Goal: Task Accomplishment & Management: Use online tool/utility

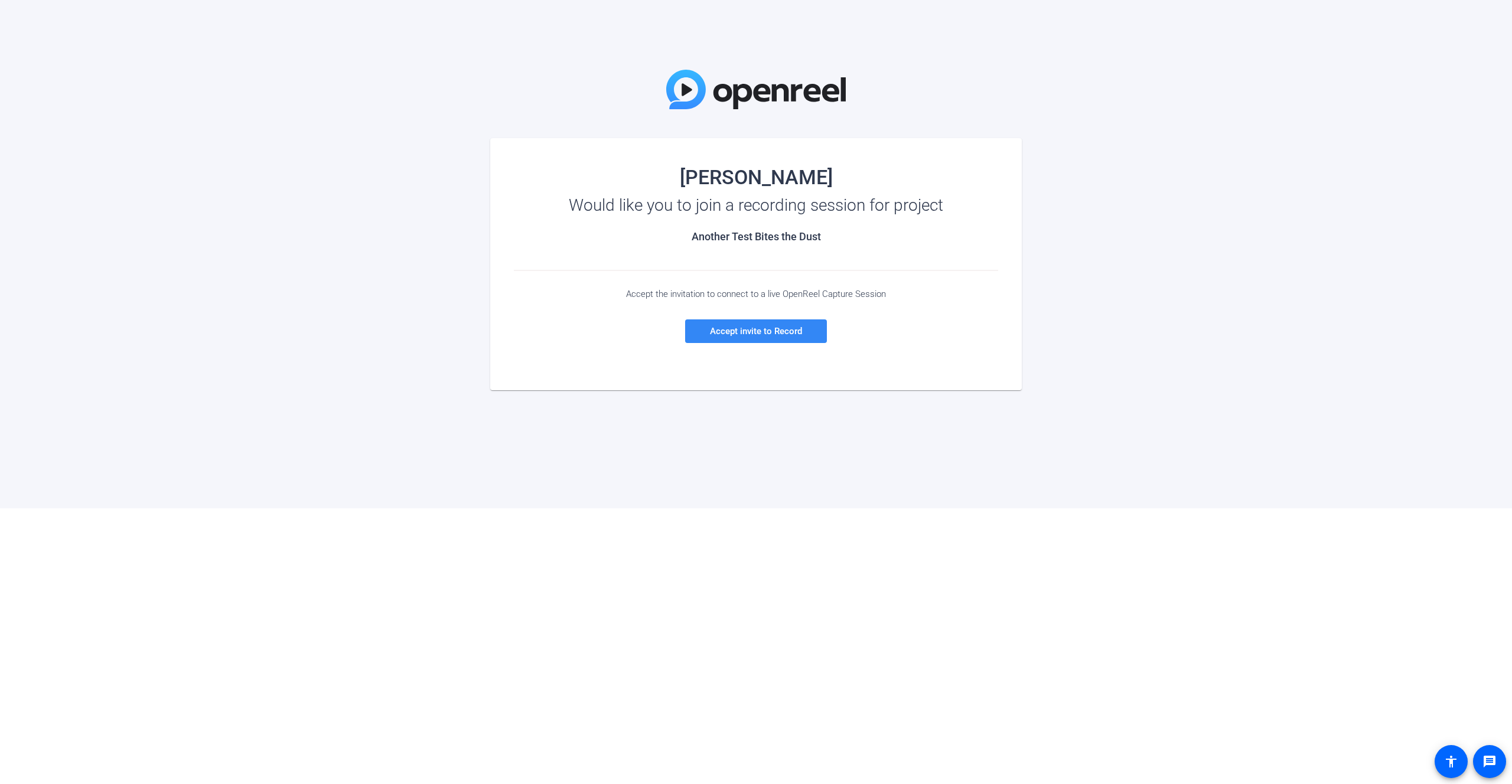
click at [762, 334] on span "Accept invite to Record" at bounding box center [755, 331] width 92 height 10
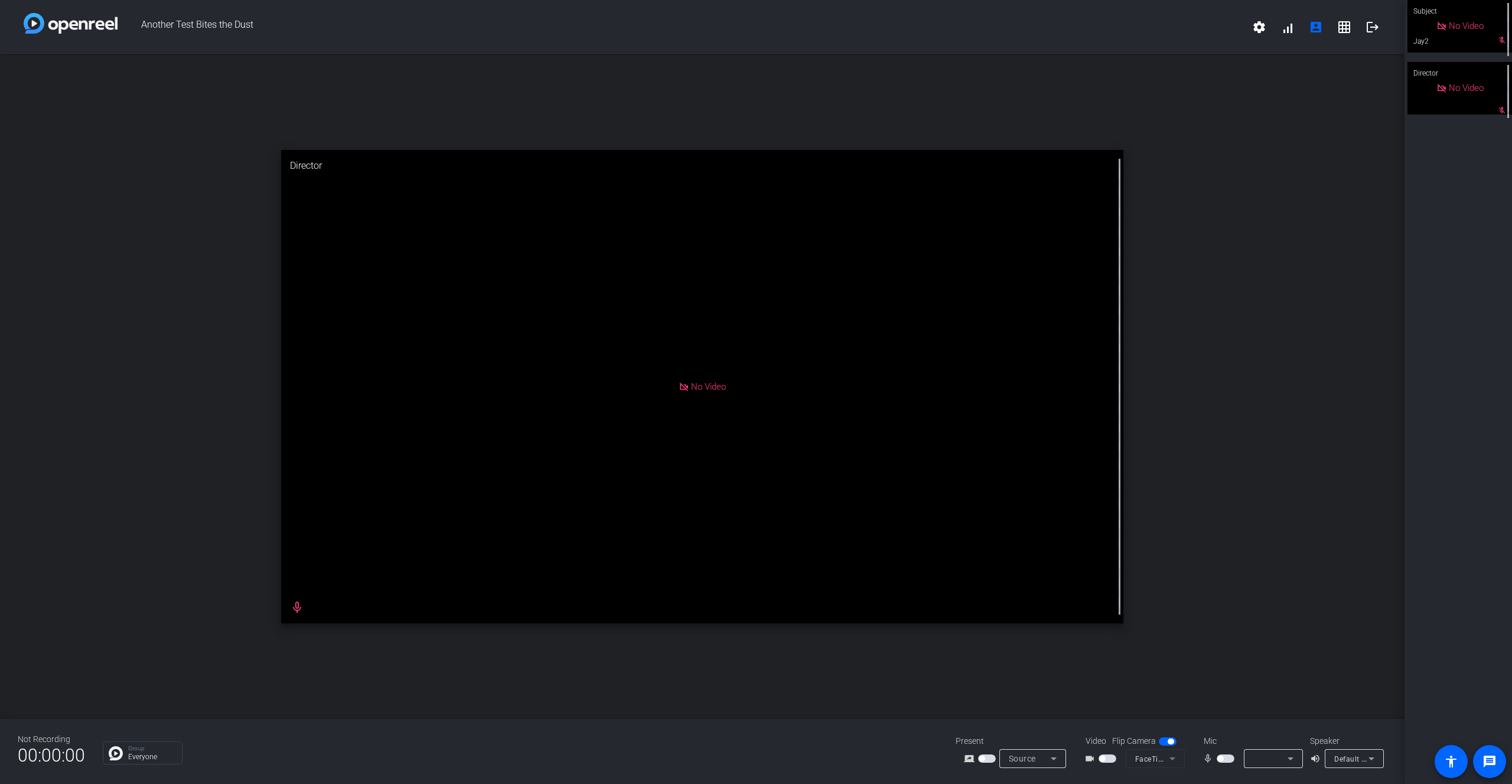
click at [1152, 758] on mat-form-field "FaceTime HD Camera (Built-in) (05ac:8514)" at bounding box center [1155, 758] width 59 height 19
click at [1174, 760] on mat-form-field "FaceTime HD Camera (Built-in) (05ac:8514)" at bounding box center [1155, 758] width 59 height 19
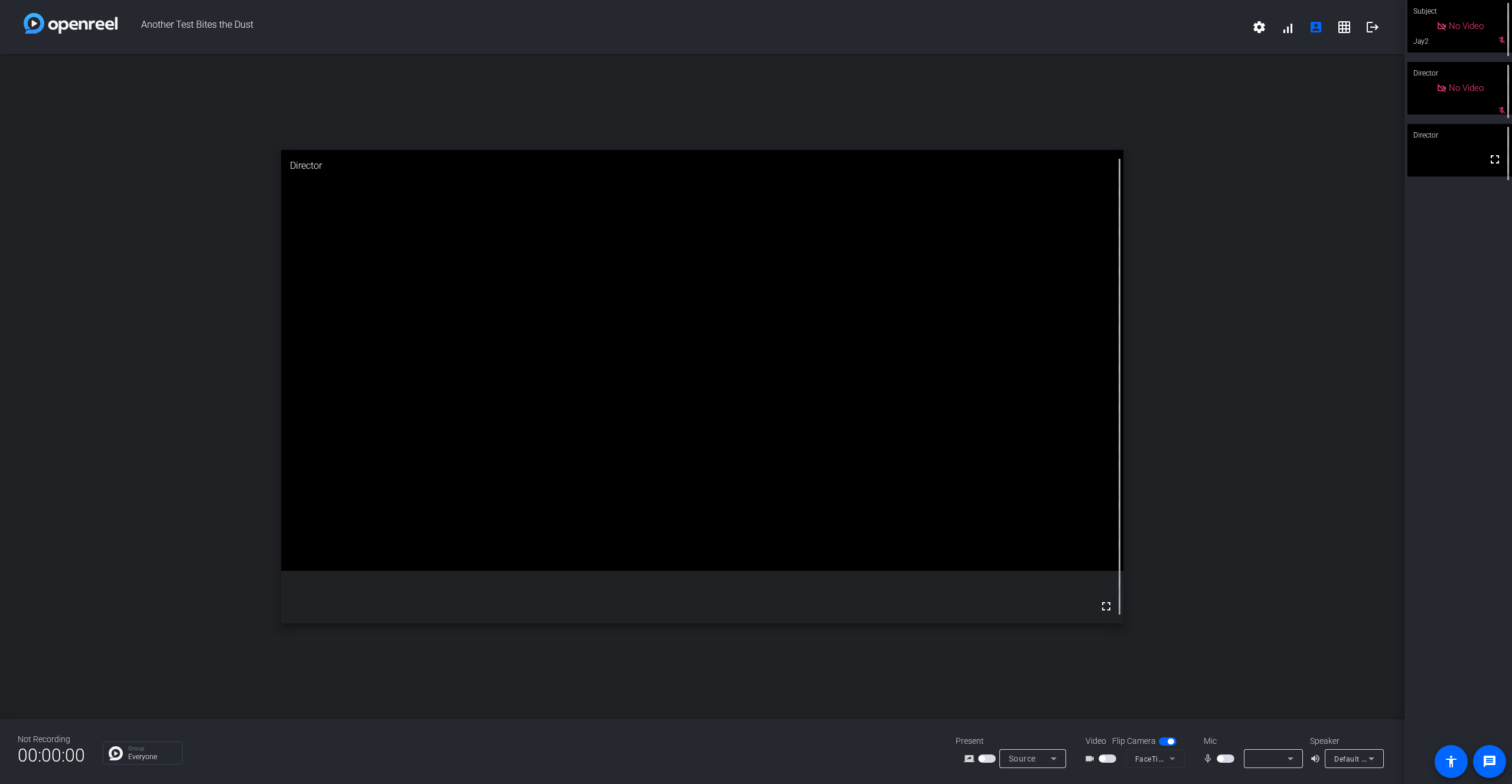
click at [1177, 760] on mat-form-field "FaceTime HD Camera (Built-in) (05ac:8514)" at bounding box center [1155, 758] width 59 height 19
click at [1168, 745] on span "button" at bounding box center [1168, 742] width 18 height 9
click at [1168, 743] on span "button" at bounding box center [1168, 742] width 18 height 9
click at [1500, 45] on div "No Video" at bounding box center [1459, 26] width 104 height 53
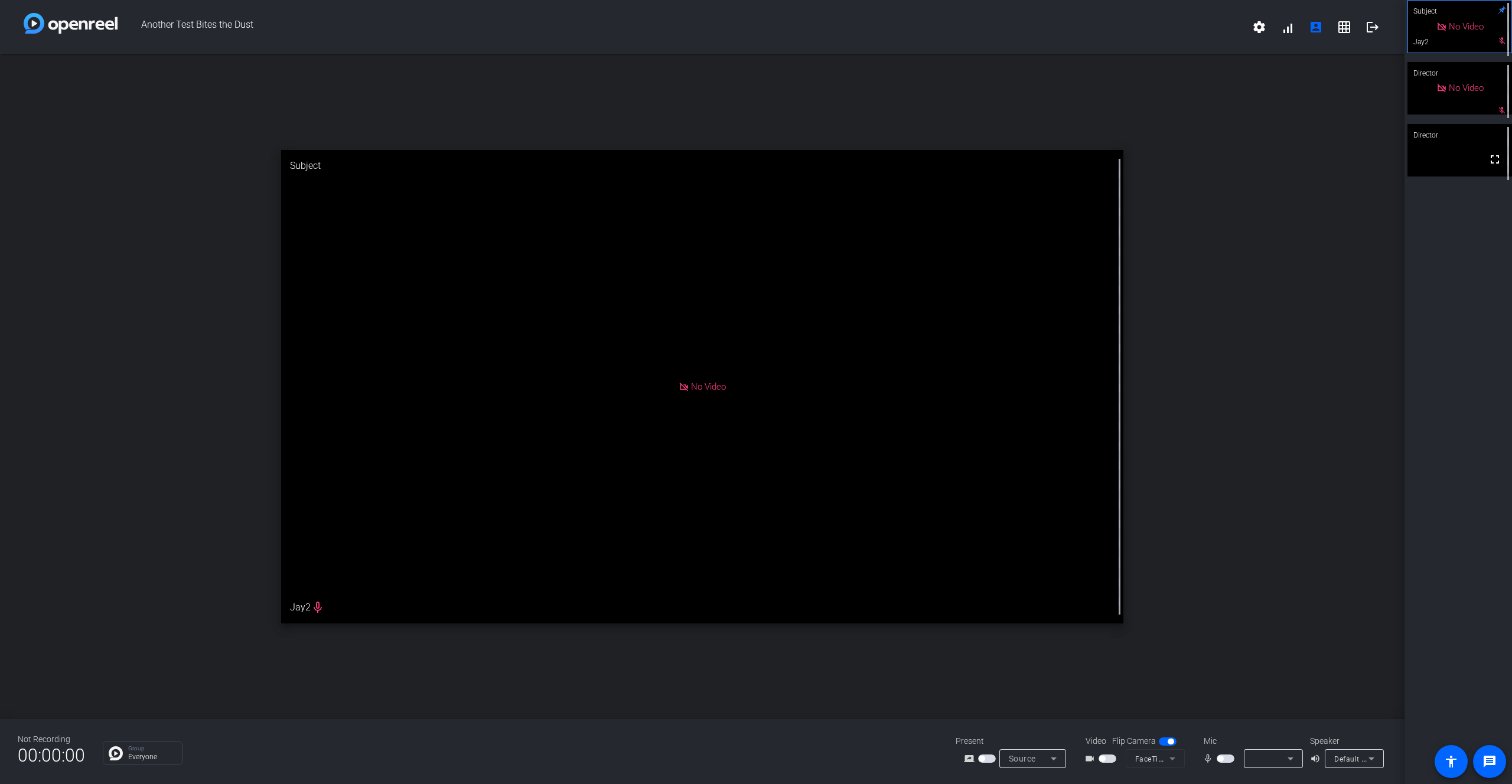
click at [1502, 49] on div "No Video" at bounding box center [1459, 26] width 103 height 52
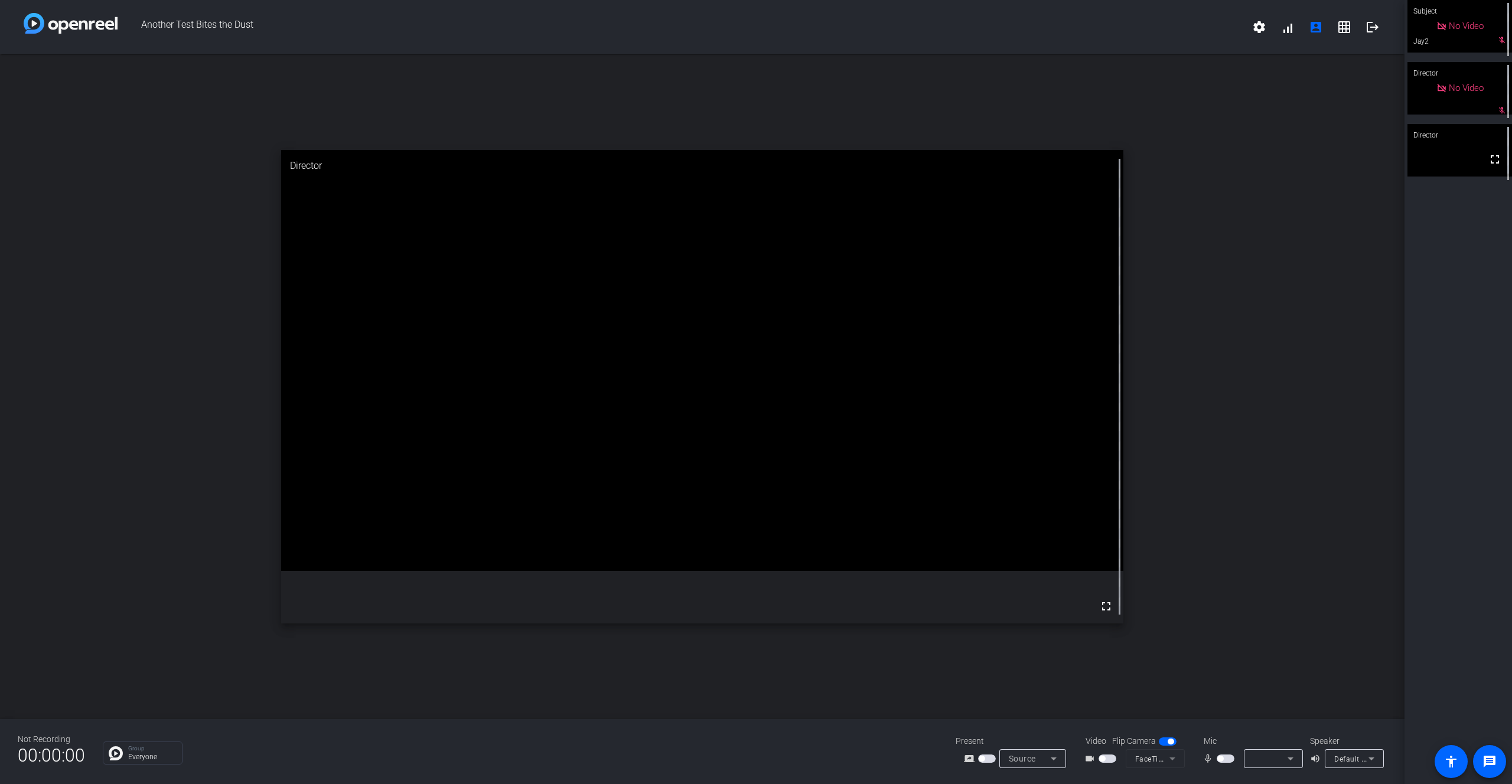
click at [1315, 114] on div "open_in_new Director fullscreen" at bounding box center [702, 387] width 1405 height 665
click at [1375, 29] on mat-icon "logout" at bounding box center [1372, 27] width 14 height 14
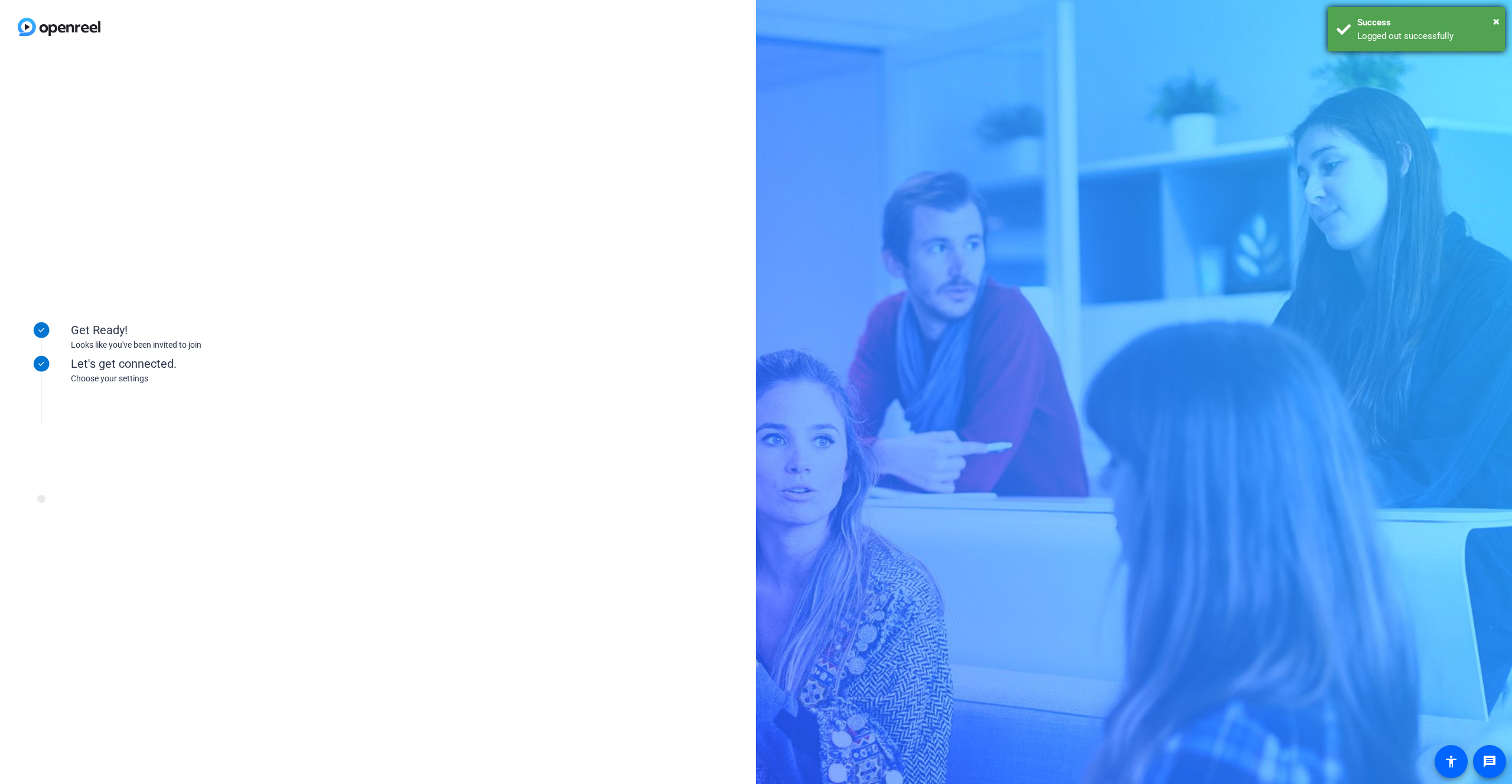
click at [1500, 21] on div "× Success Logged out successfully" at bounding box center [1416, 29] width 177 height 45
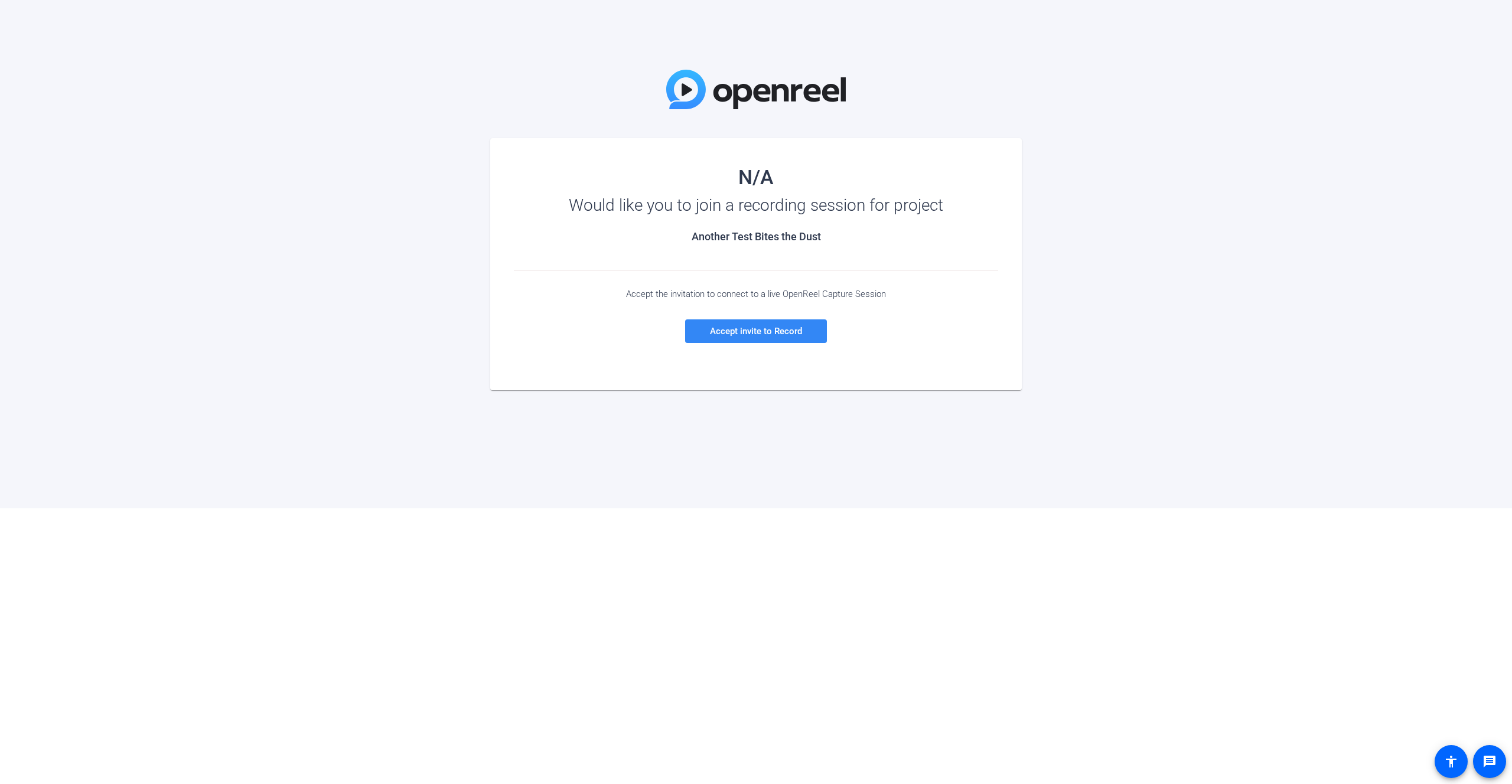
click at [763, 332] on span "Accept invite to Record" at bounding box center [755, 331] width 92 height 10
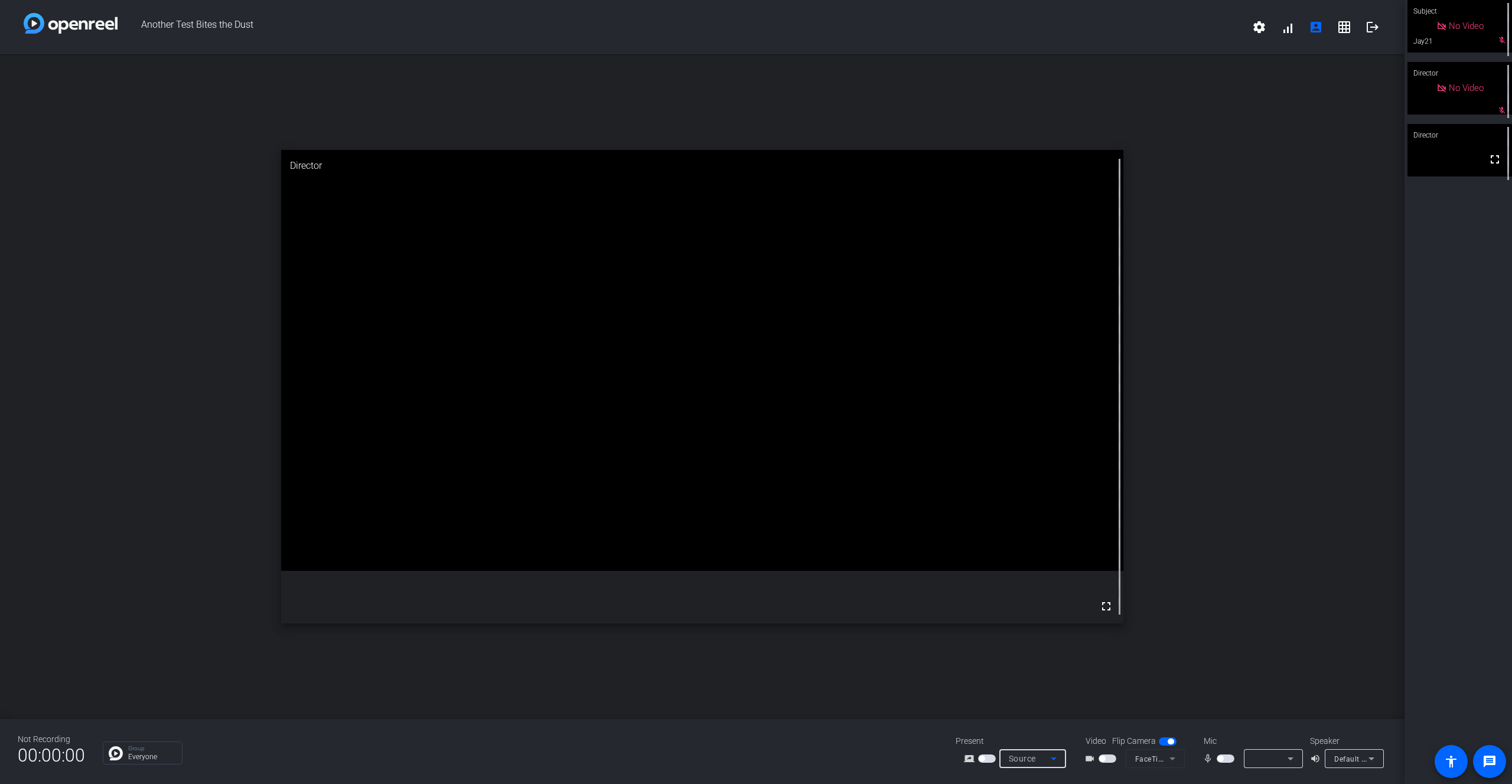
click at [1053, 757] on icon at bounding box center [1053, 758] width 14 height 14
click at [1180, 631] on div at bounding box center [756, 392] width 1512 height 784
click at [1149, 761] on mat-form-field "FaceTime HD Camera (Built-in) (05ac:8514)" at bounding box center [1155, 758] width 59 height 19
click at [1223, 761] on span "button" at bounding box center [1225, 759] width 18 height 9
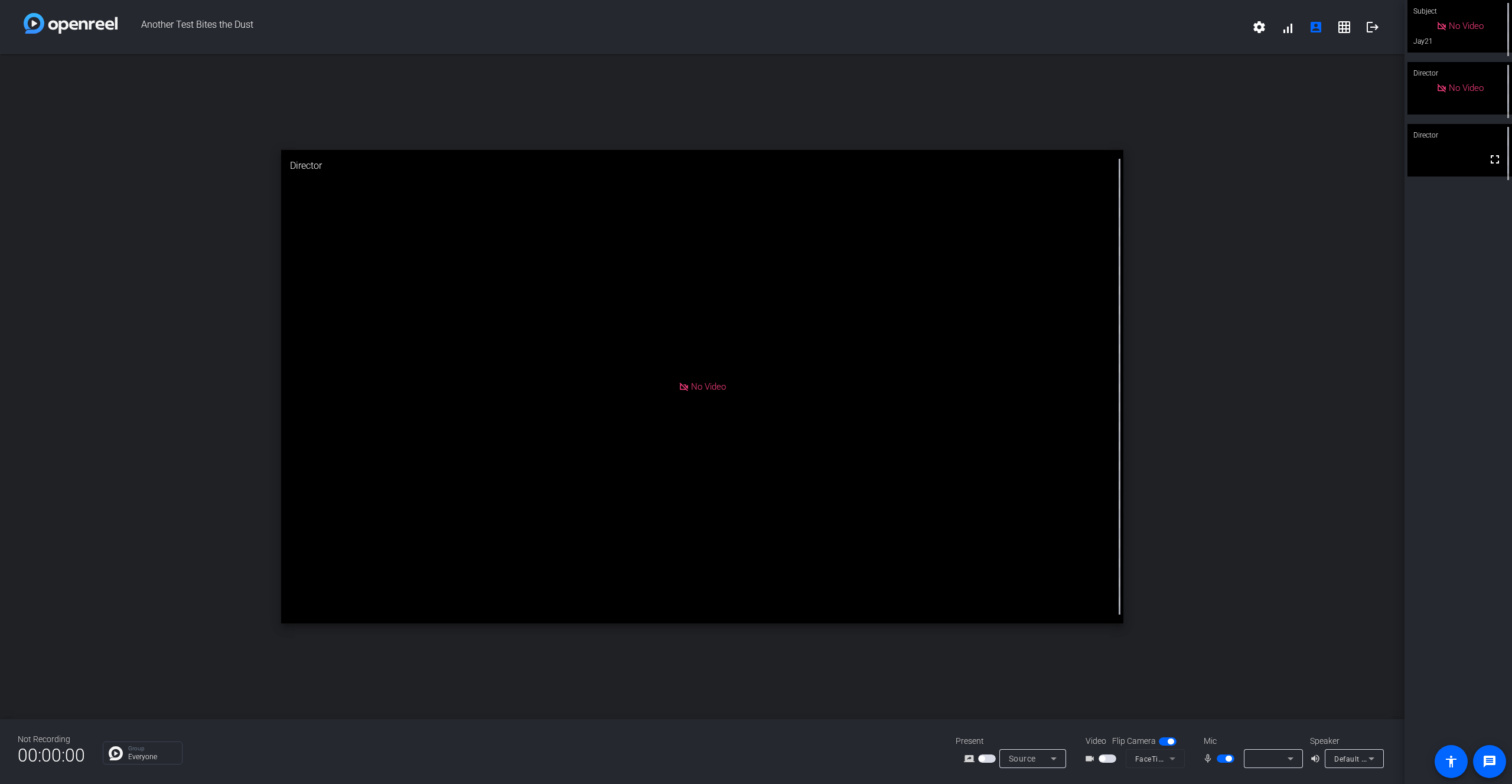
click at [1224, 761] on span "button" at bounding box center [1225, 759] width 18 height 9
click at [1102, 760] on span "button" at bounding box center [1102, 759] width 6 height 6
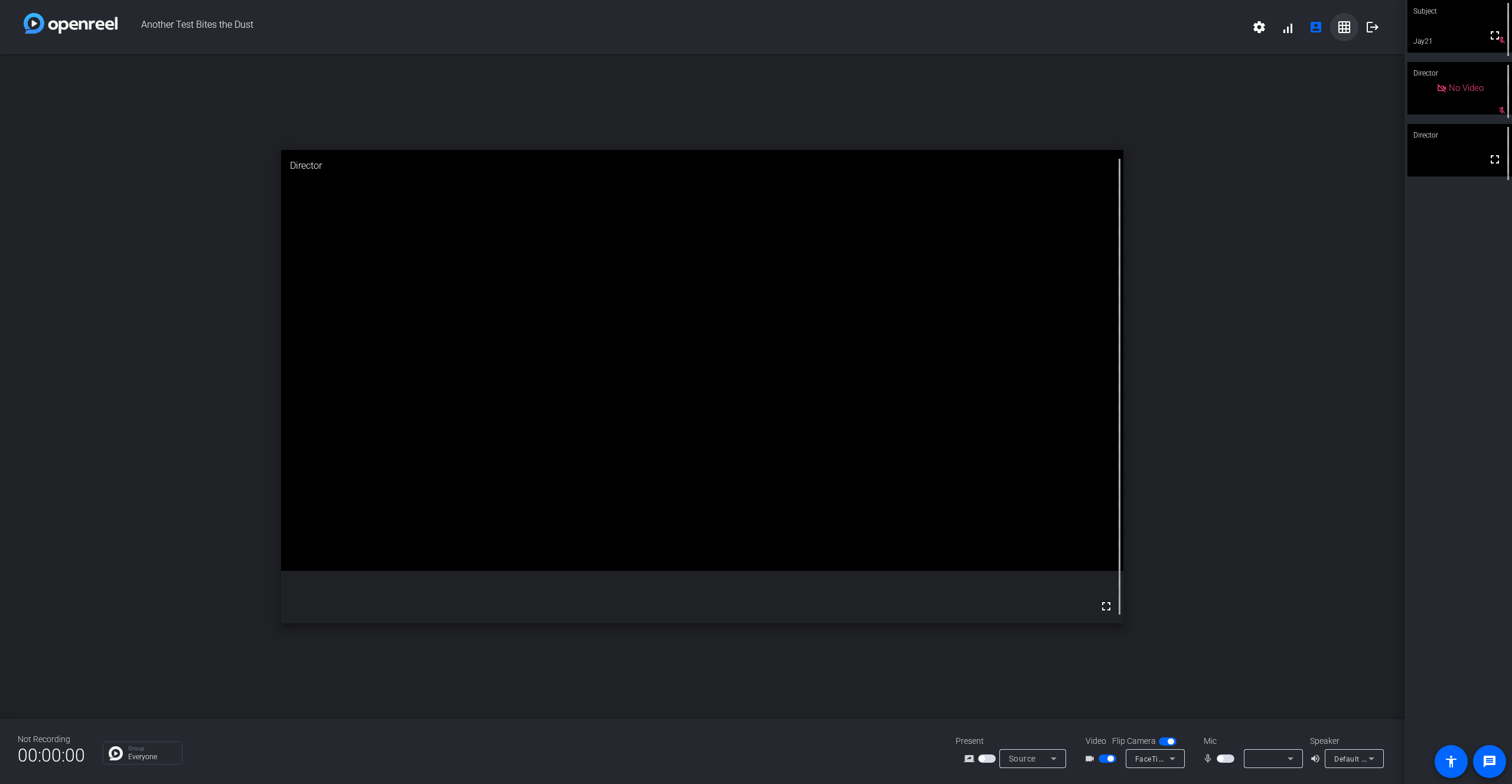
click at [1339, 27] on mat-icon "grid_on" at bounding box center [1344, 27] width 14 height 14
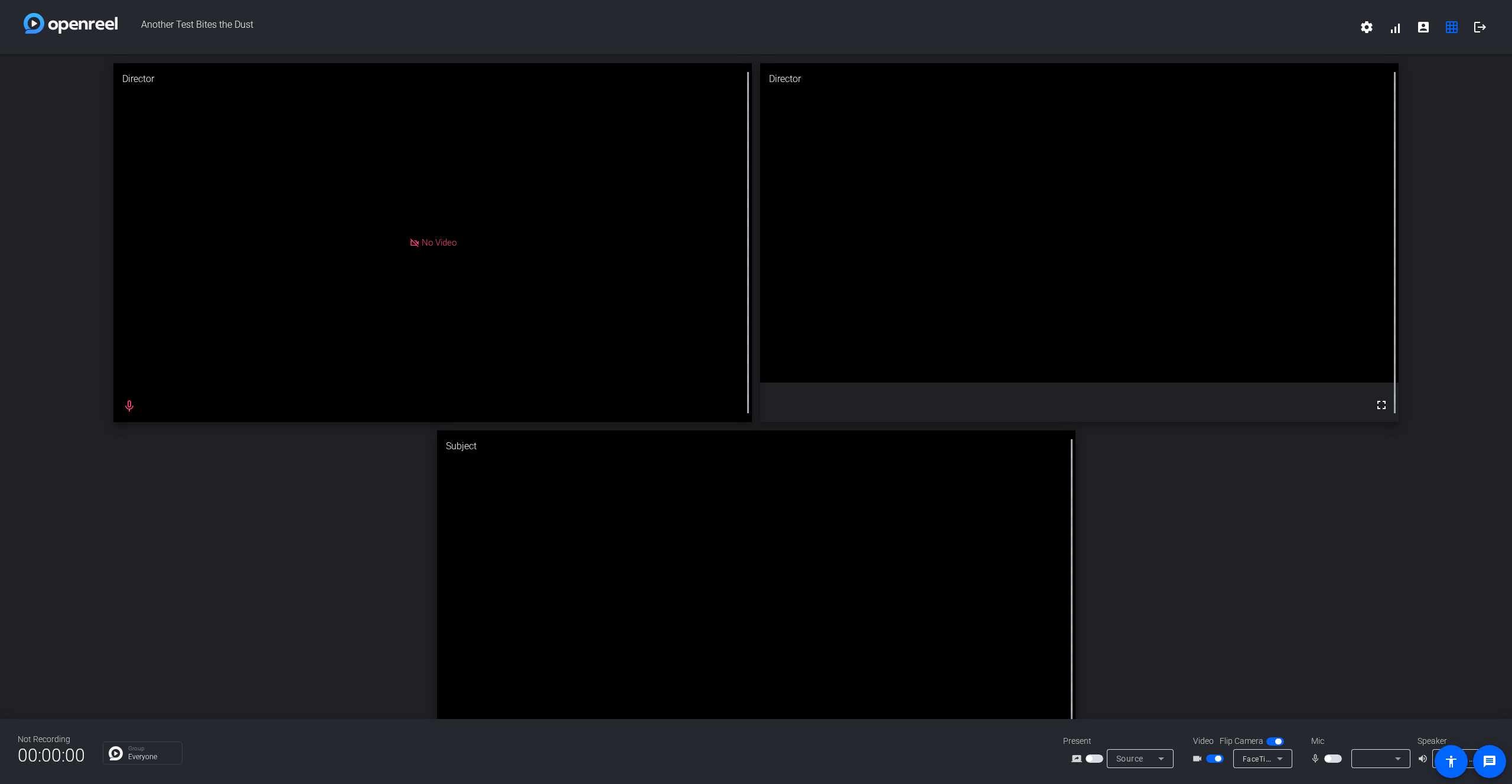
click at [1338, 760] on span "button" at bounding box center [1332, 759] width 18 height 9
click at [1400, 760] on icon at bounding box center [1398, 758] width 14 height 14
click at [1395, 725] on span "Default - iMac Pro Microphone (Built-in)" at bounding box center [1419, 730] width 126 height 28
click at [1426, 27] on mat-icon "account_box" at bounding box center [1423, 27] width 14 height 14
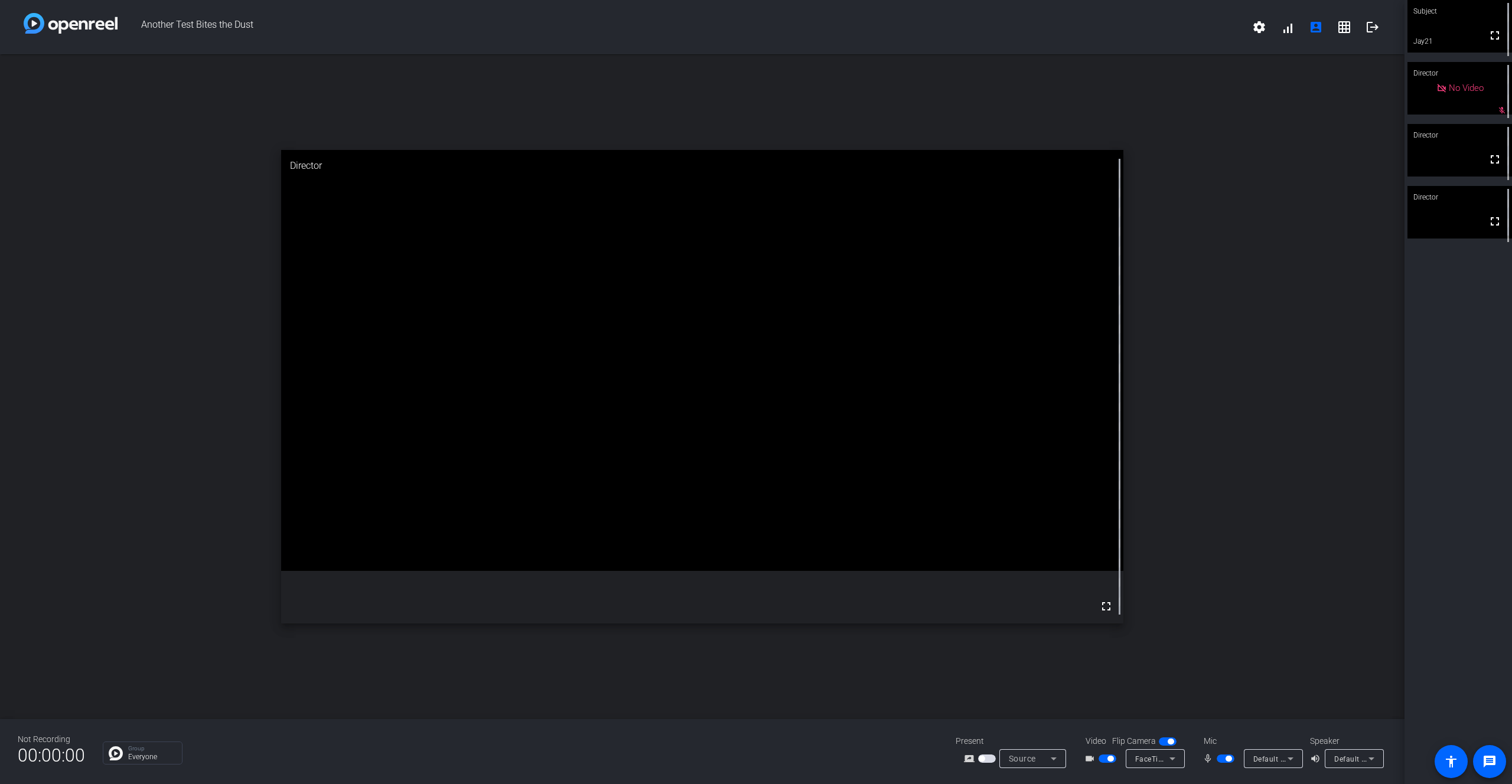
click at [1041, 763] on div "Source" at bounding box center [1030, 758] width 42 height 14
click at [989, 759] on div at bounding box center [756, 392] width 1512 height 784
click at [990, 759] on span "button" at bounding box center [987, 759] width 18 height 9
click at [1244, 265] on div "open_in_new Director fullscreen 3 Recording starts in" at bounding box center [702, 387] width 1405 height 665
